Goal: Task Accomplishment & Management: Use online tool/utility

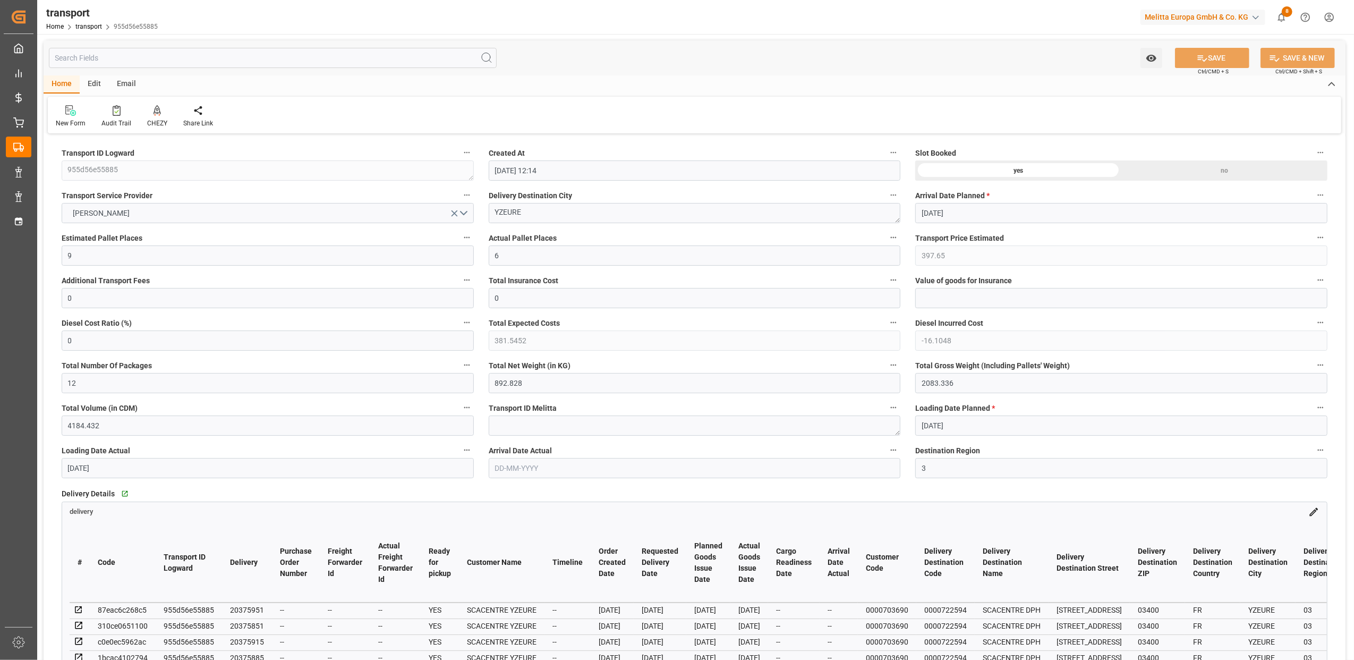
scroll to position [778, 0]
